Goal: Task Accomplishment & Management: Manage account settings

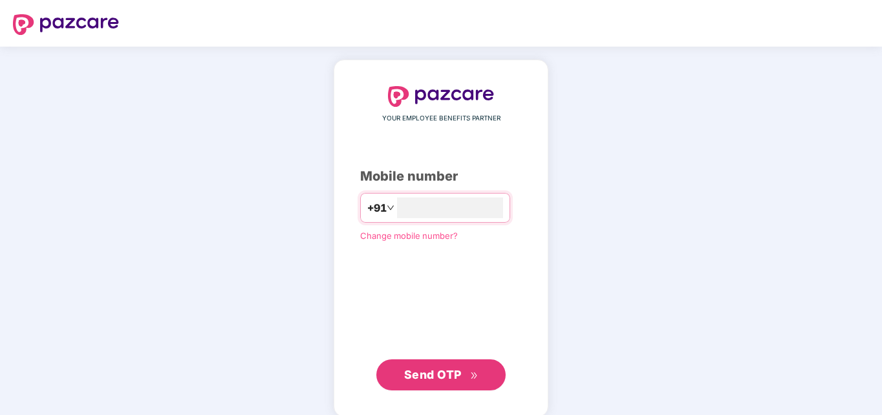
type input "**********"
click at [438, 365] on span "Send OTP" at bounding box center [441, 373] width 74 height 18
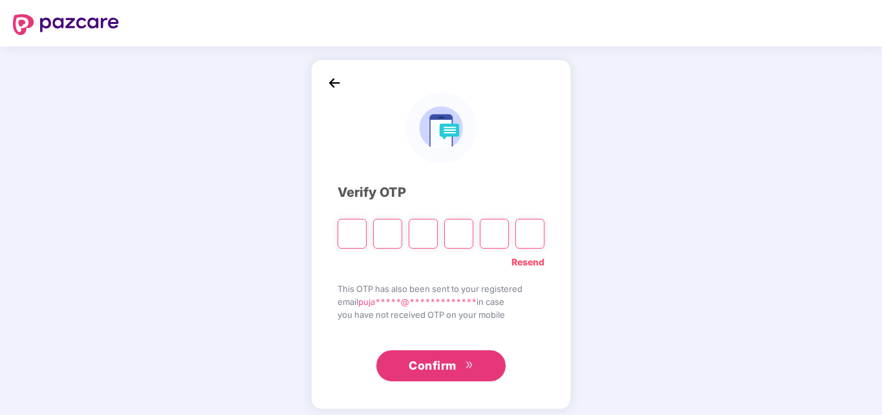
type input "*"
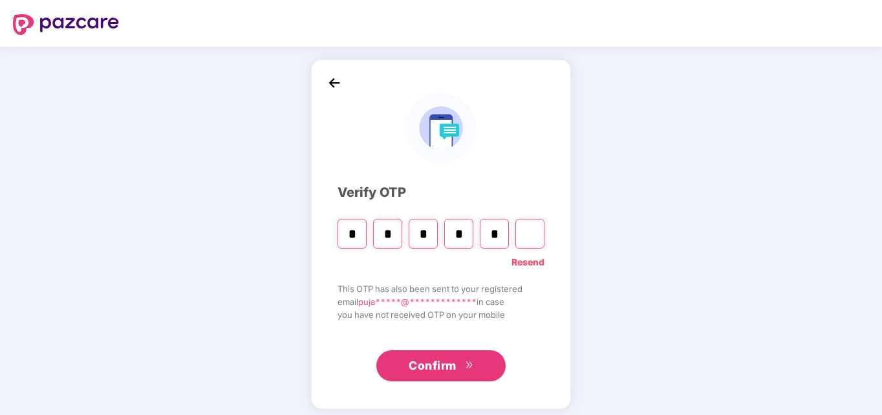
type input "*"
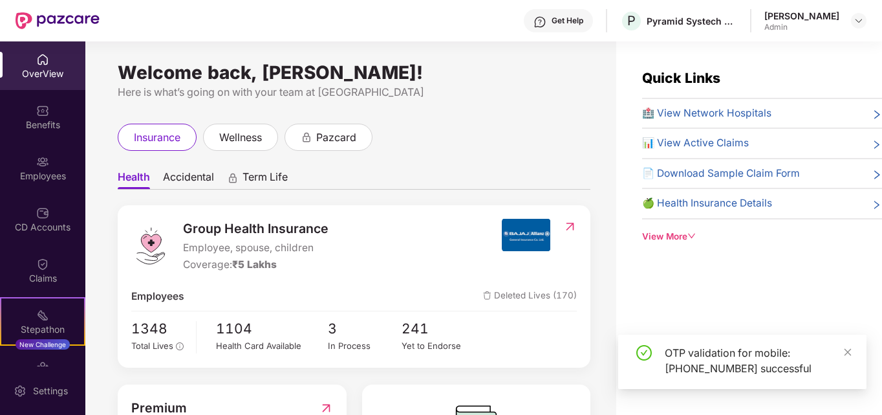
click at [49, 185] on div "Employees" at bounding box center [42, 168] width 85 height 49
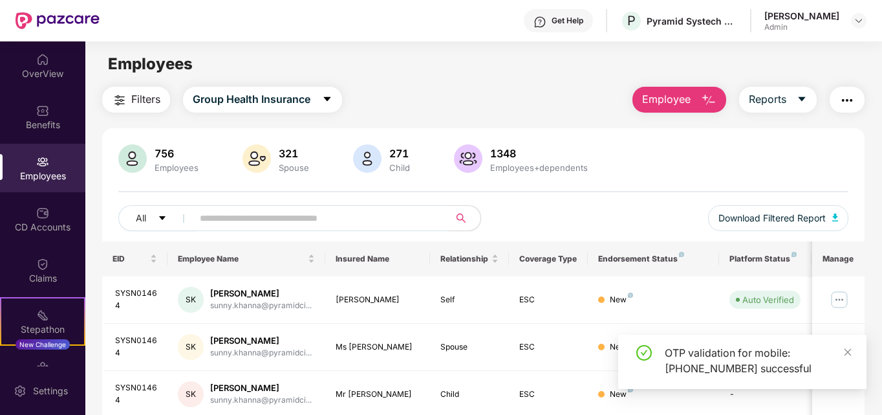
click at [231, 219] on input "text" at bounding box center [316, 217] width 232 height 19
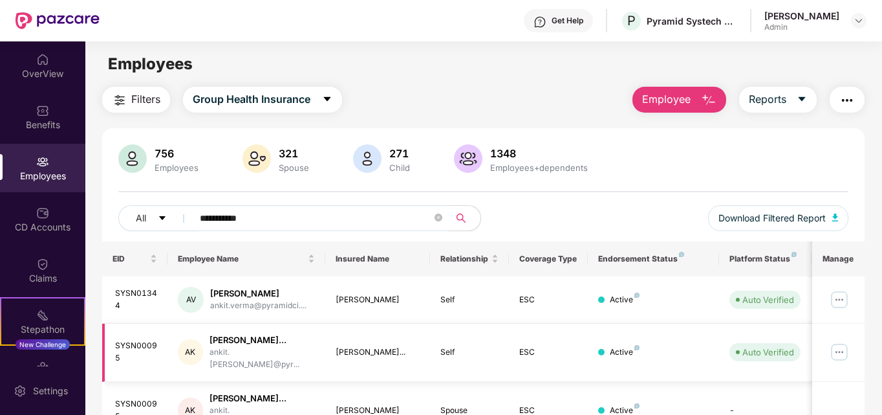
type input "**********"
click at [837, 346] on img at bounding box center [839, 351] width 21 height 21
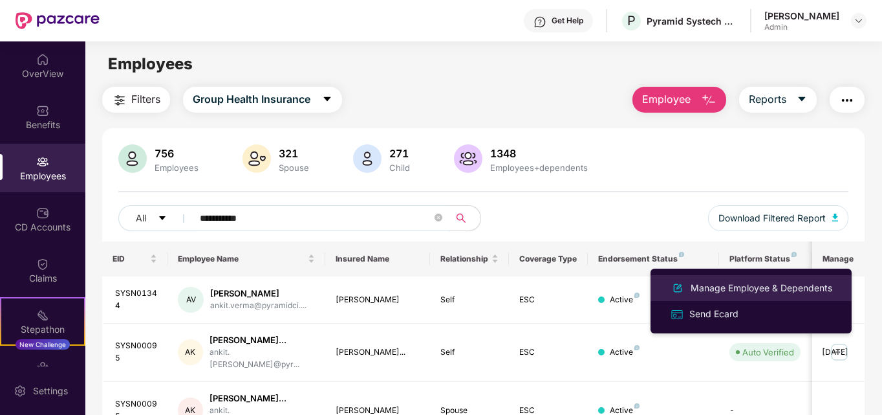
click at [761, 287] on div "Manage Employee & Dependents" at bounding box center [761, 288] width 147 height 14
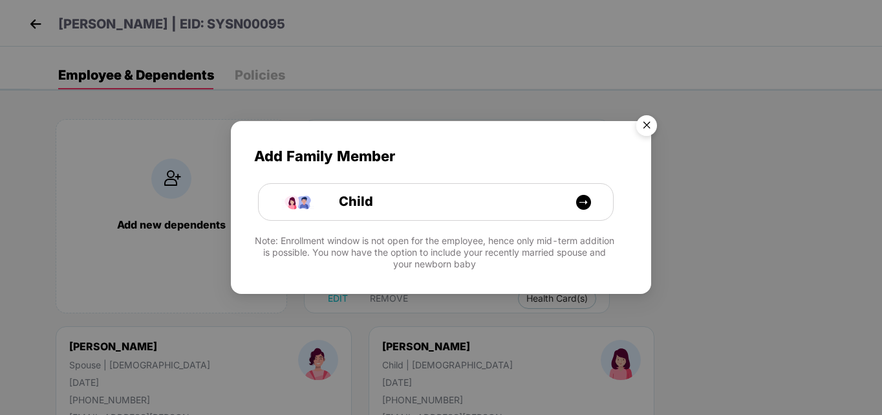
click at [654, 121] on img "Close" at bounding box center [647, 127] width 36 height 36
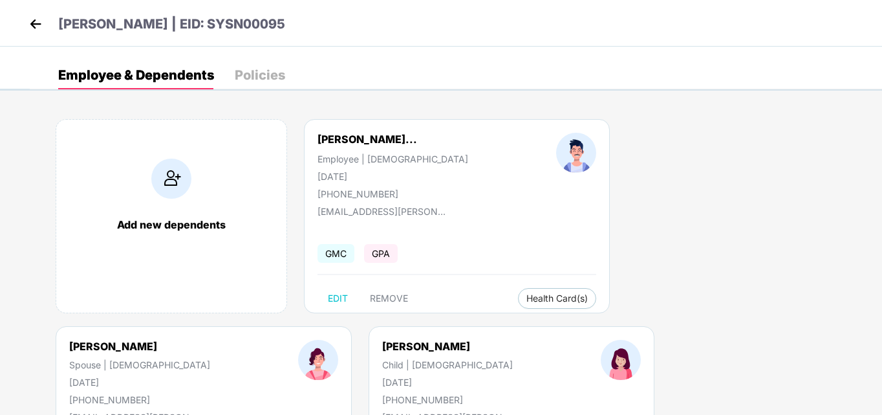
click at [557, 353] on div at bounding box center [621, 372] width 128 height 65
click at [0, 377] on body "[PERSON_NAME] | EID: SYSN00095 Employee & Dependents Policies Add new dependent…" at bounding box center [441, 207] width 882 height 415
